Goal: Transaction & Acquisition: Download file/media

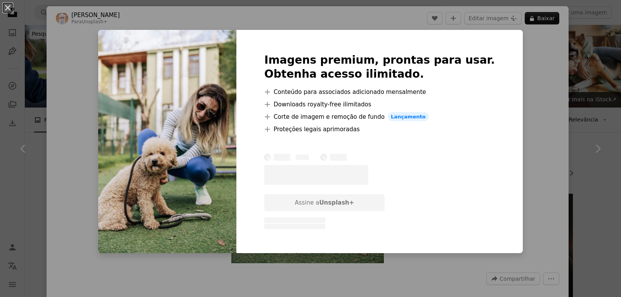
scroll to position [2377, 0]
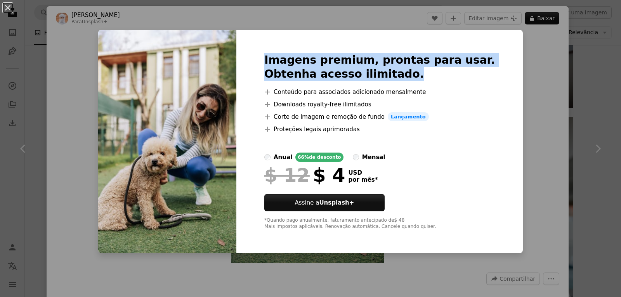
drag, startPoint x: 285, startPoint y: 57, endPoint x: 446, endPoint y: 78, distance: 163.1
click at [446, 78] on div "Imagens premium, prontas para usar. Obtenha acesso ilimitado. A plus sign Conte…" at bounding box center [379, 141] width 286 height 223
click at [446, 78] on h2 "Imagens premium, prontas para usar. Obtenha acesso ilimitado." at bounding box center [379, 67] width 230 height 28
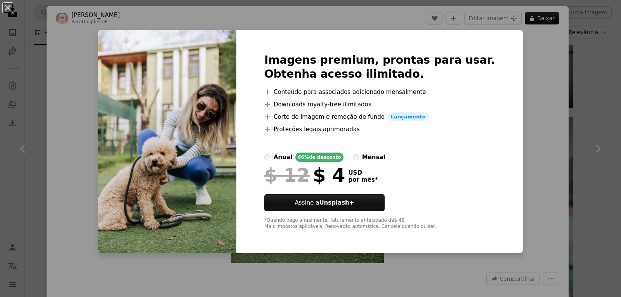
click at [507, 29] on div "An X shape Imagens premium, prontas para usar. Obtenha acesso ilimitado. A plus…" at bounding box center [310, 148] width 621 height 297
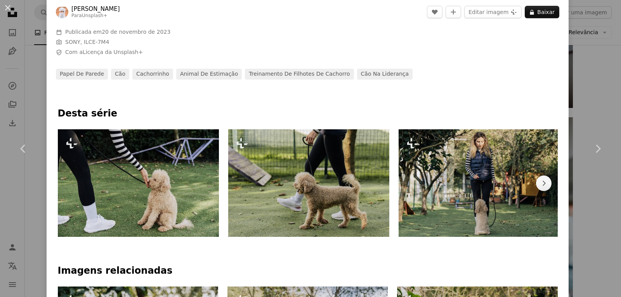
scroll to position [271, 0]
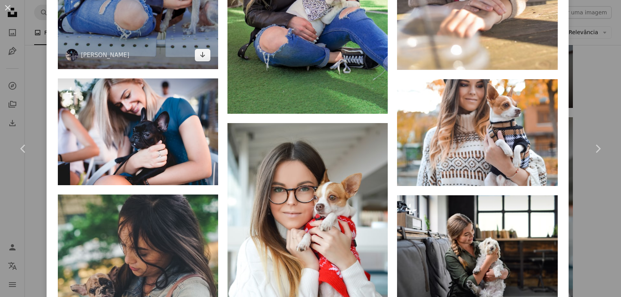
scroll to position [698, 0]
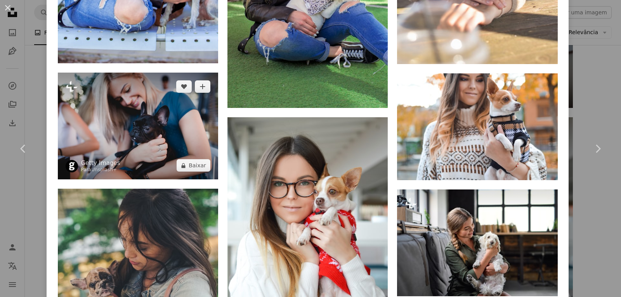
click at [162, 161] on img at bounding box center [138, 126] width 160 height 107
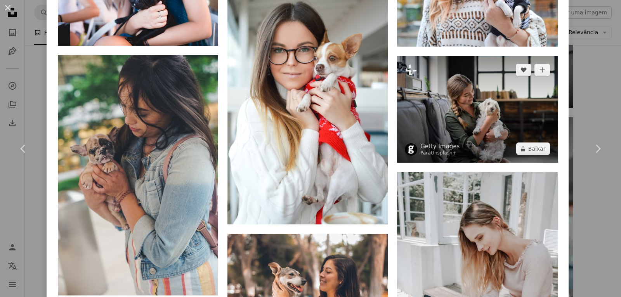
scroll to position [814, 0]
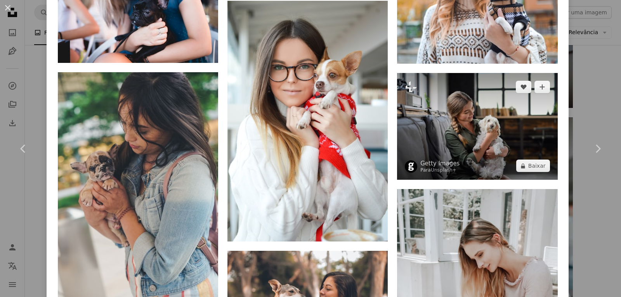
click at [472, 149] on img at bounding box center [477, 126] width 160 height 107
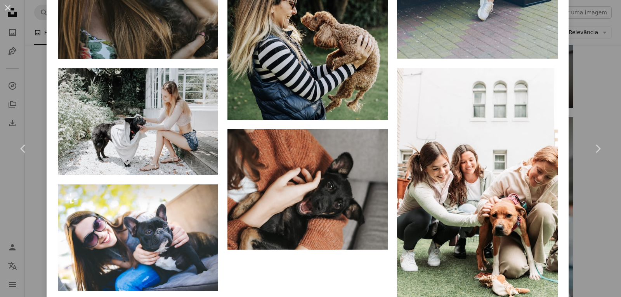
scroll to position [1396, 0]
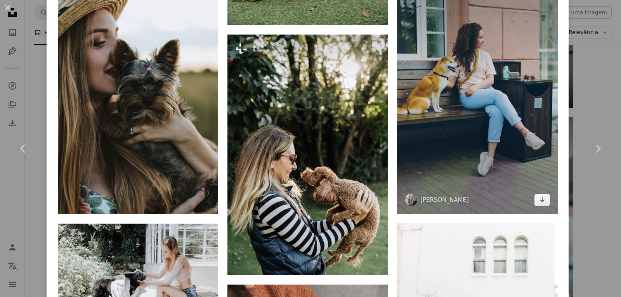
click at [463, 143] on img at bounding box center [477, 93] width 160 height 240
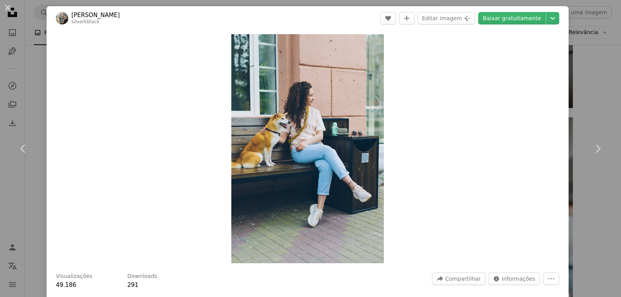
click at [502, 4] on div "An X shape Chevron left Chevron right Vitaly Gariev silverkblack A heart A plus…" at bounding box center [310, 148] width 621 height 297
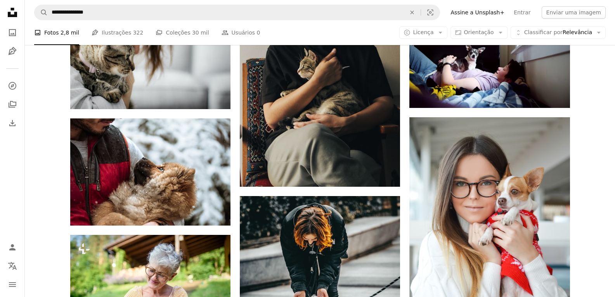
click at [505, 16] on link "Assine a Unsplash+" at bounding box center [477, 12] width 63 height 12
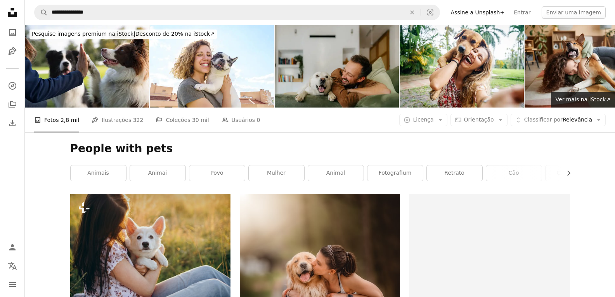
scroll to position [2377, 0]
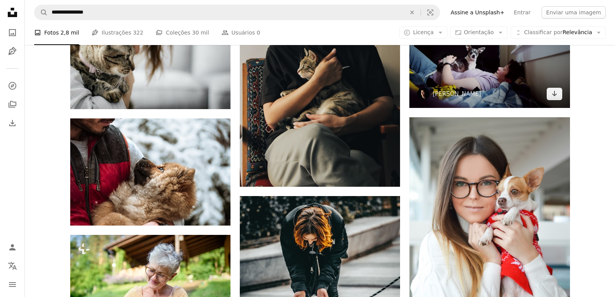
drag, startPoint x: 494, startPoint y: 79, endPoint x: 499, endPoint y: 78, distance: 4.9
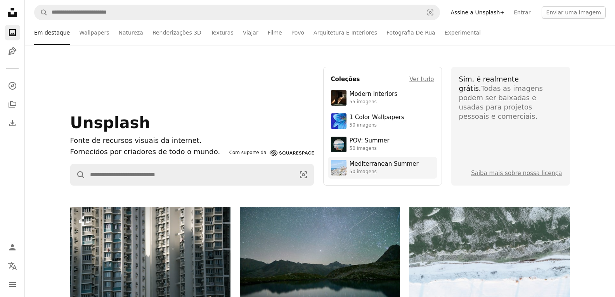
drag, startPoint x: 409, startPoint y: 165, endPoint x: 404, endPoint y: 163, distance: 5.2
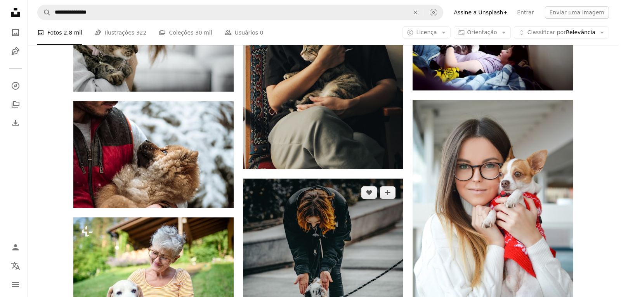
scroll to position [2493, 0]
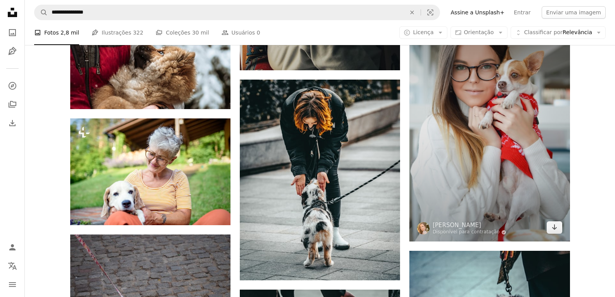
click at [444, 135] on img at bounding box center [489, 121] width 160 height 240
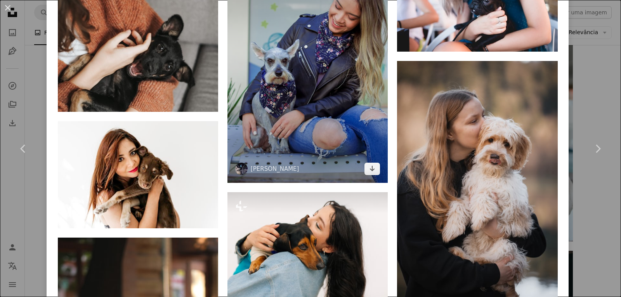
scroll to position [1357, 0]
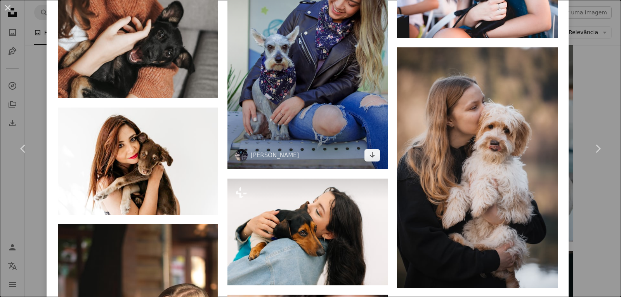
click at [309, 103] on img at bounding box center [307, 49] width 160 height 240
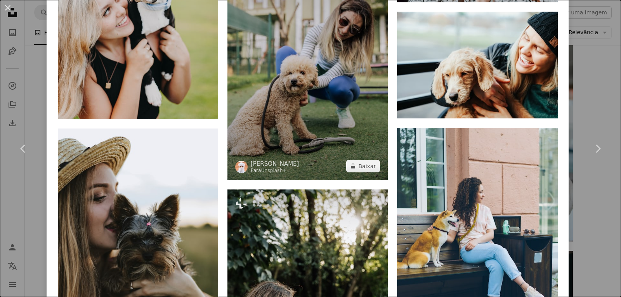
click at [325, 132] on img at bounding box center [307, 59] width 160 height 240
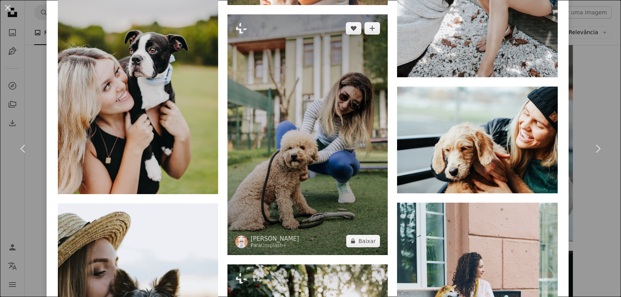
scroll to position [1357, 0]
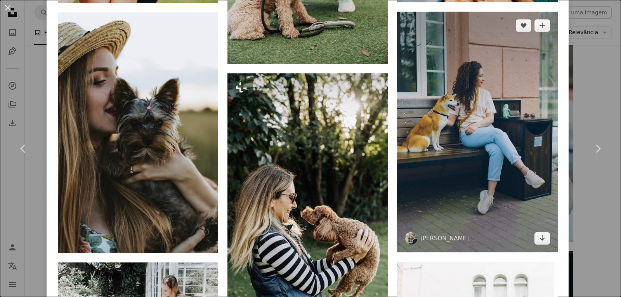
click at [441, 130] on img at bounding box center [477, 132] width 160 height 240
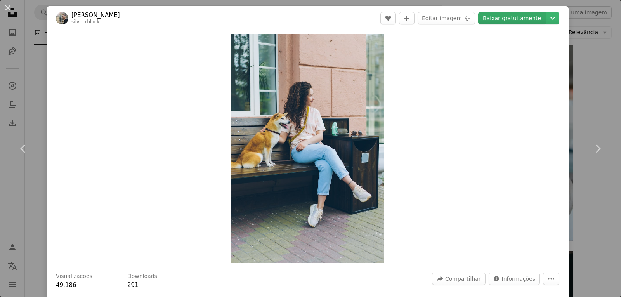
click at [497, 23] on link "Baixar gratuitamente" at bounding box center [511, 18] width 67 height 12
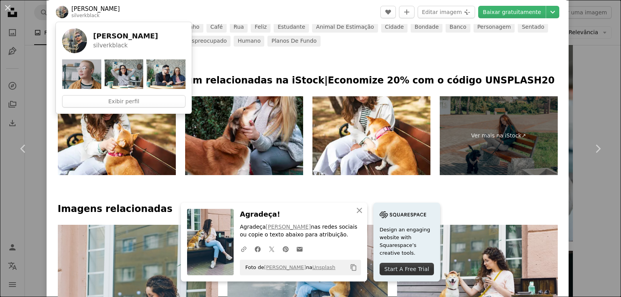
click at [274, 57] on div at bounding box center [308, 61] width 522 height 28
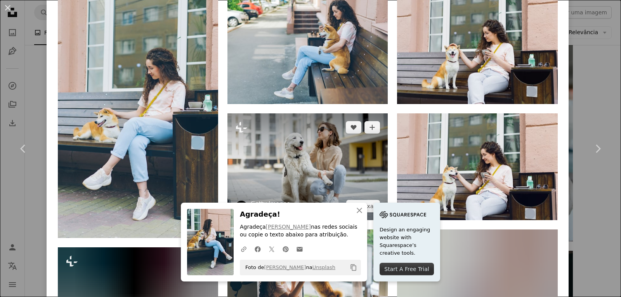
scroll to position [543, 0]
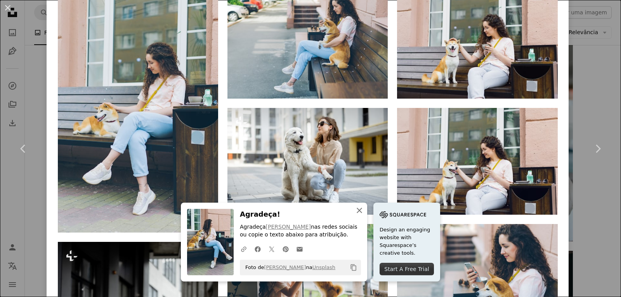
click at [358, 209] on icon "An X shape" at bounding box center [358, 210] width 9 height 9
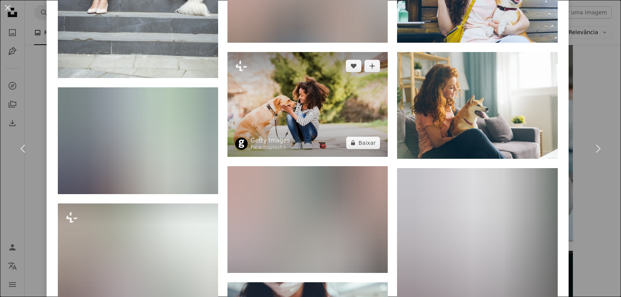
scroll to position [970, 0]
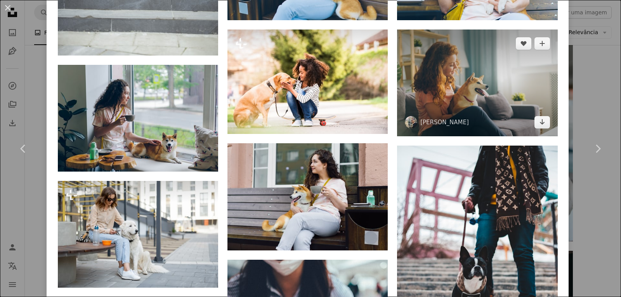
click at [422, 85] on img at bounding box center [477, 82] width 160 height 107
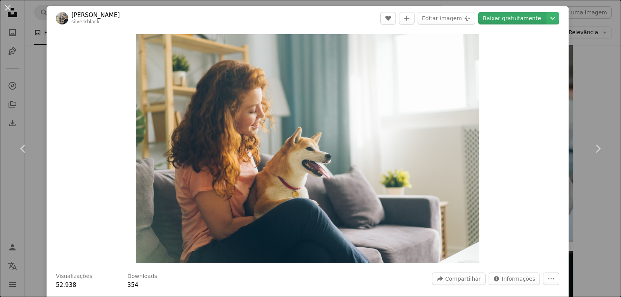
click at [500, 15] on link "Baixar gratuitamente" at bounding box center [511, 18] width 67 height 12
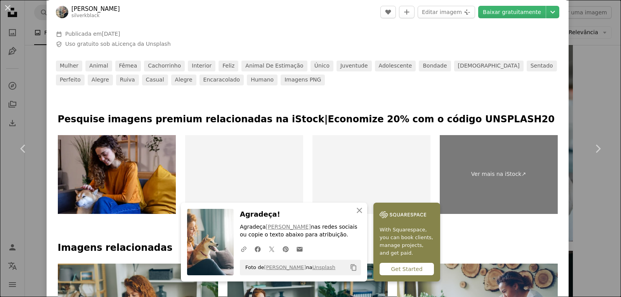
scroll to position [427, 0]
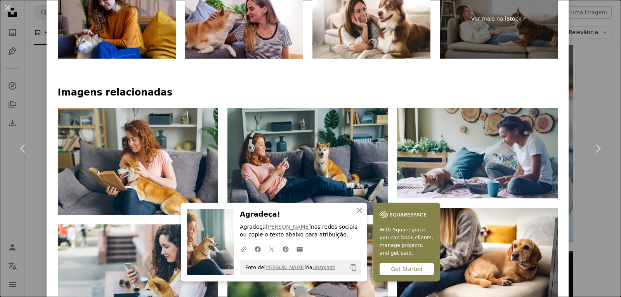
click at [320, 94] on h4 "Imagens relacionadas" at bounding box center [308, 92] width 500 height 12
click at [358, 209] on icon "An X shape" at bounding box center [358, 210] width 9 height 9
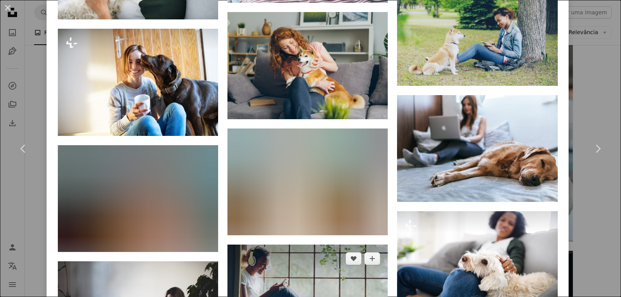
scroll to position [853, 0]
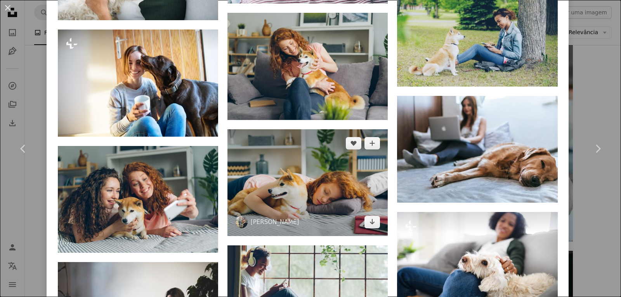
click at [277, 200] on img at bounding box center [307, 182] width 160 height 107
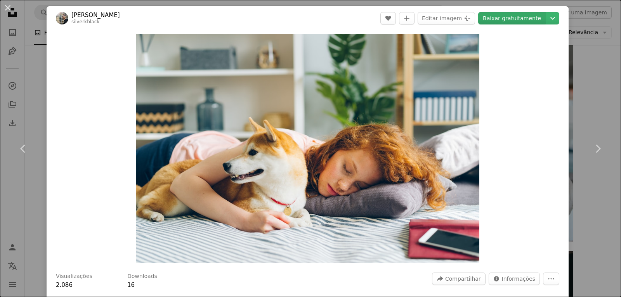
click at [513, 22] on link "Baixar gratuitamente" at bounding box center [511, 18] width 67 height 12
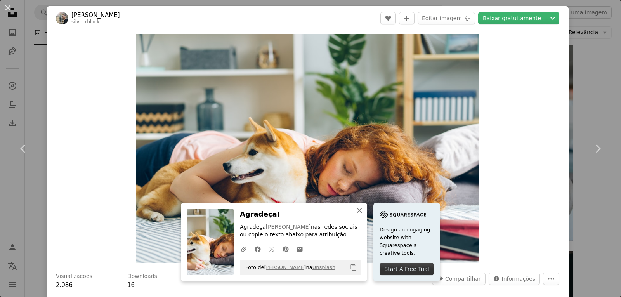
click at [355, 213] on icon "An X shape" at bounding box center [358, 210] width 9 height 9
